Goal: Task Accomplishment & Management: Use online tool/utility

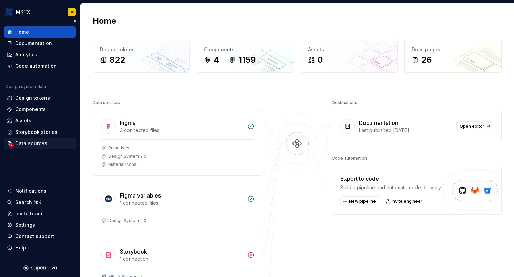
click at [33, 147] on div "Data sources" at bounding box center [31, 143] width 32 height 7
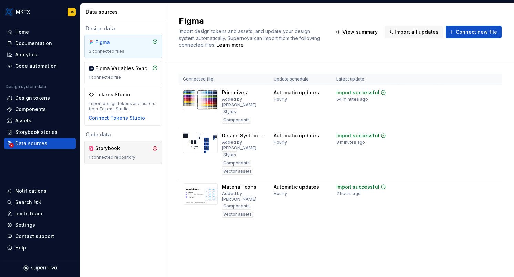
click at [118, 153] on div "Storybook 1 connected repository" at bounding box center [122, 152] width 69 height 15
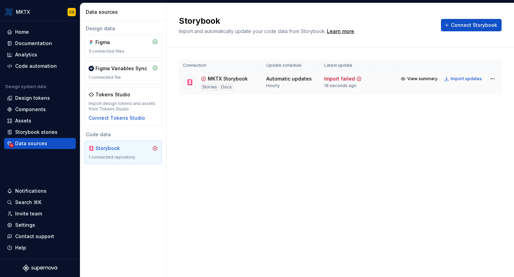
click at [368, 88] on td "Import failed 19 seconds ago" at bounding box center [346, 83] width 53 height 24
click at [277, 86] on div "Hourly" at bounding box center [272, 86] width 13 height 6
click at [493, 77] on html "MKTX CS Home Documentation Analytics Code automation Design system data Design …" at bounding box center [257, 138] width 514 height 277
click at [480, 103] on link "Open Storybook" at bounding box center [468, 103] width 52 height 7
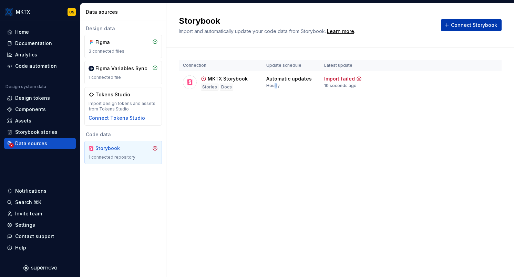
click at [466, 28] on span "Connect Storybook" at bounding box center [474, 25] width 46 height 7
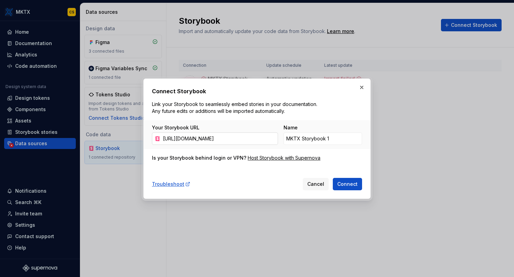
scroll to position [0, 5]
type input "[URL][DOMAIN_NAME]"
click at [332, 138] on input "MKTX Storybook 1" at bounding box center [322, 139] width 78 height 12
click at [338, 113] on div "Connect Storybook Link your Storybook to seamlessly embed stories in your docum…" at bounding box center [257, 138] width 210 height 103
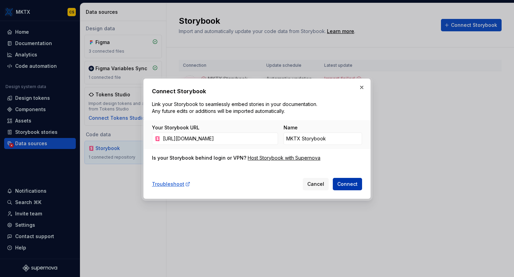
click at [354, 186] on span "Connect" at bounding box center [347, 184] width 20 height 7
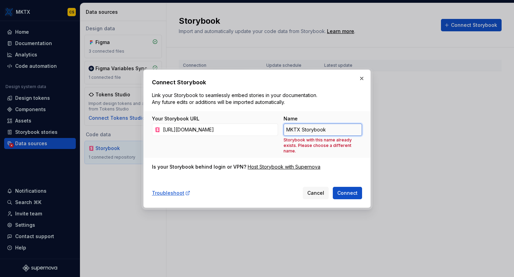
click at [339, 126] on input "MKTX Storybook" at bounding box center [322, 130] width 78 height 12
click at [340, 129] on input "MKTX Storybook" at bounding box center [322, 130] width 78 height 12
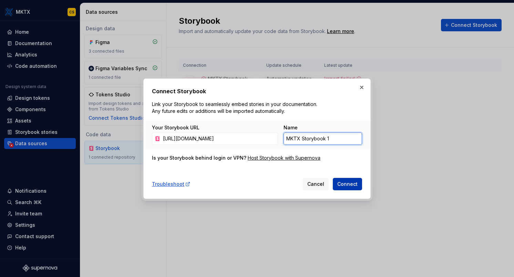
type input "MKTX Storybook 1"
click at [349, 182] on span "Connect" at bounding box center [347, 184] width 20 height 7
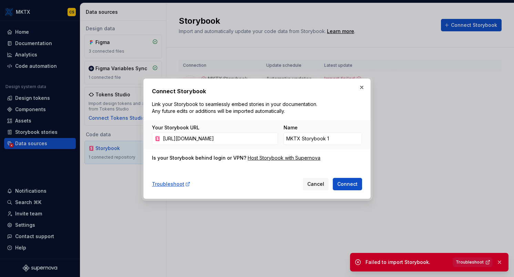
click at [479, 263] on span "Troubleshoot" at bounding box center [469, 263] width 28 height 6
